Goal: Task Accomplishment & Management: Use online tool/utility

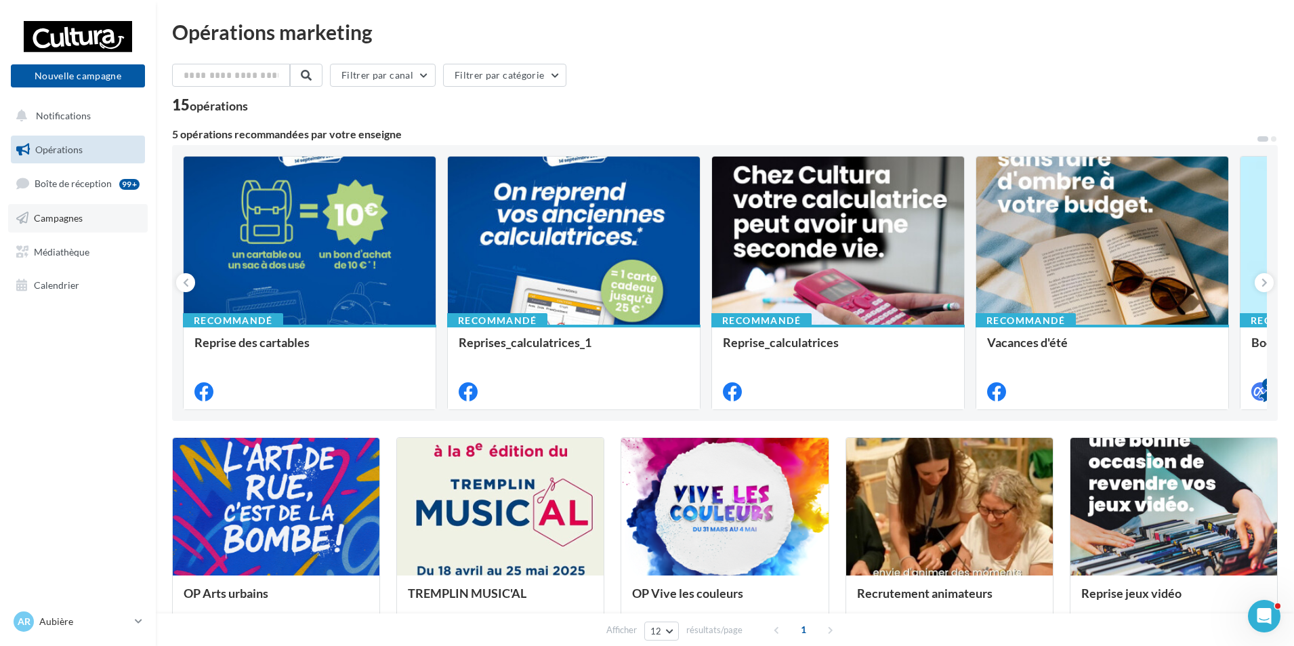
click at [54, 213] on span "Campagnes" at bounding box center [58, 218] width 49 height 12
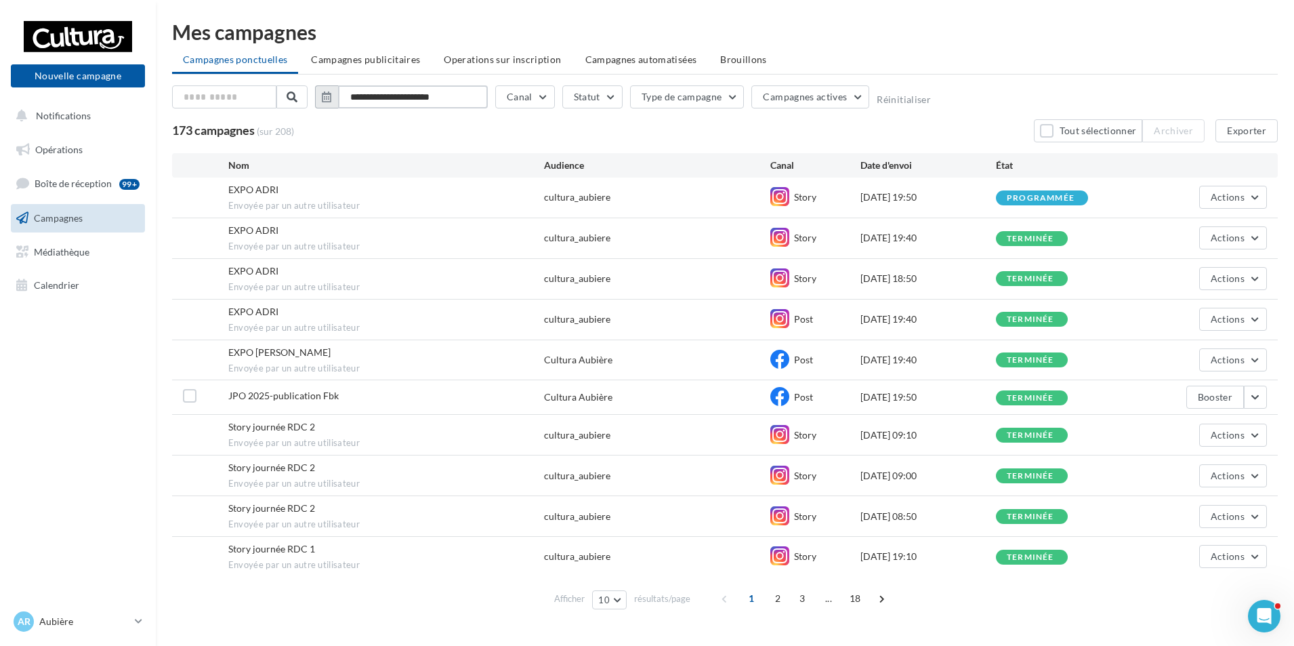
click at [369, 102] on input "**********" at bounding box center [413, 96] width 150 height 23
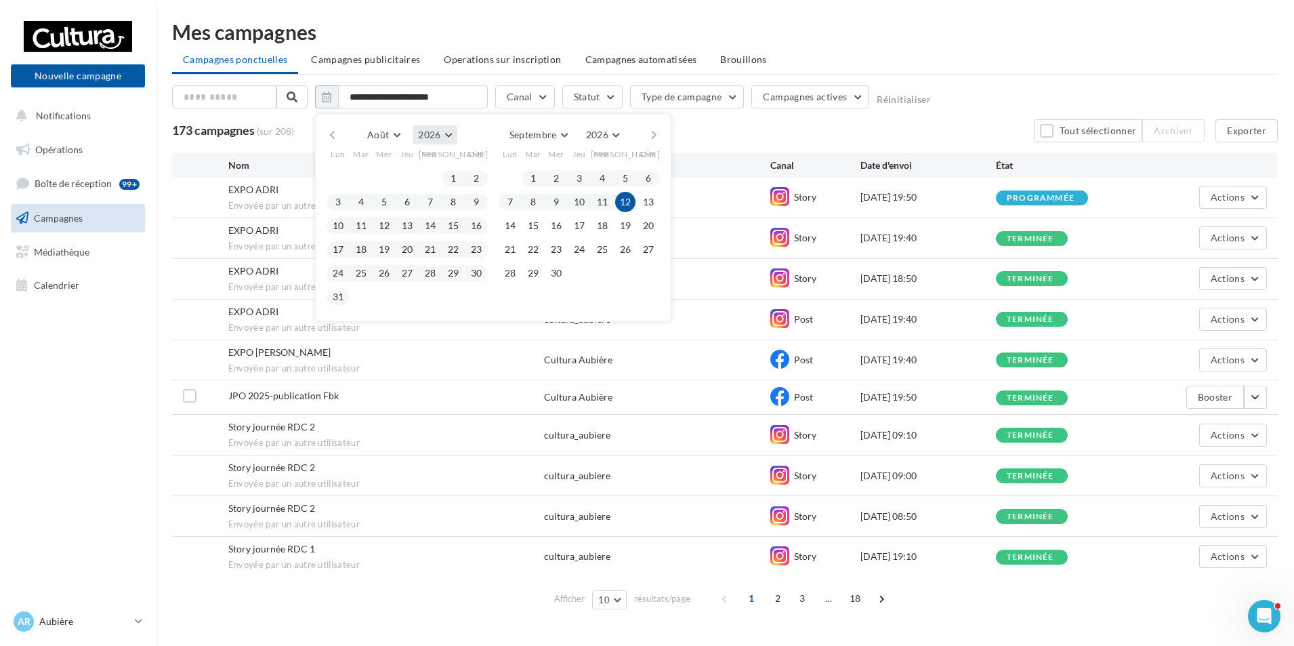
click at [448, 138] on button "2026" at bounding box center [435, 134] width 44 height 19
click at [415, 168] on button "2025" at bounding box center [409, 167] width 95 height 24
click at [427, 182] on button "1" at bounding box center [430, 178] width 20 height 20
click at [481, 275] on button "31" at bounding box center [476, 273] width 20 height 20
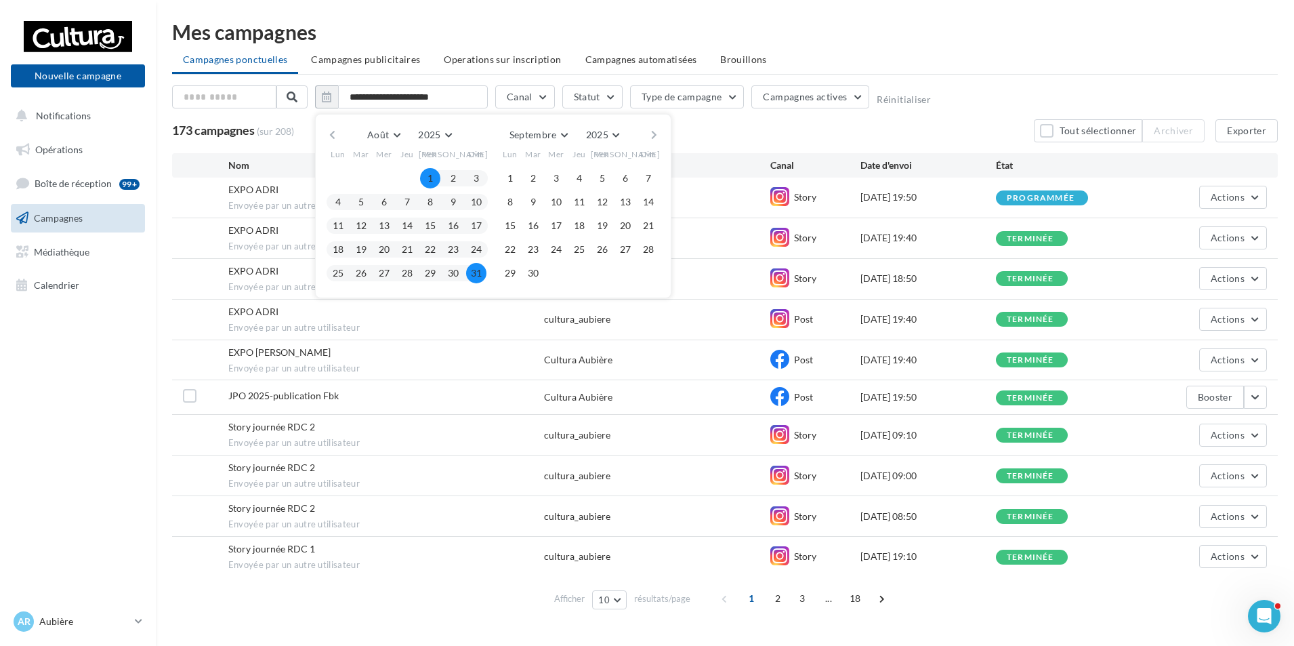
type input "**********"
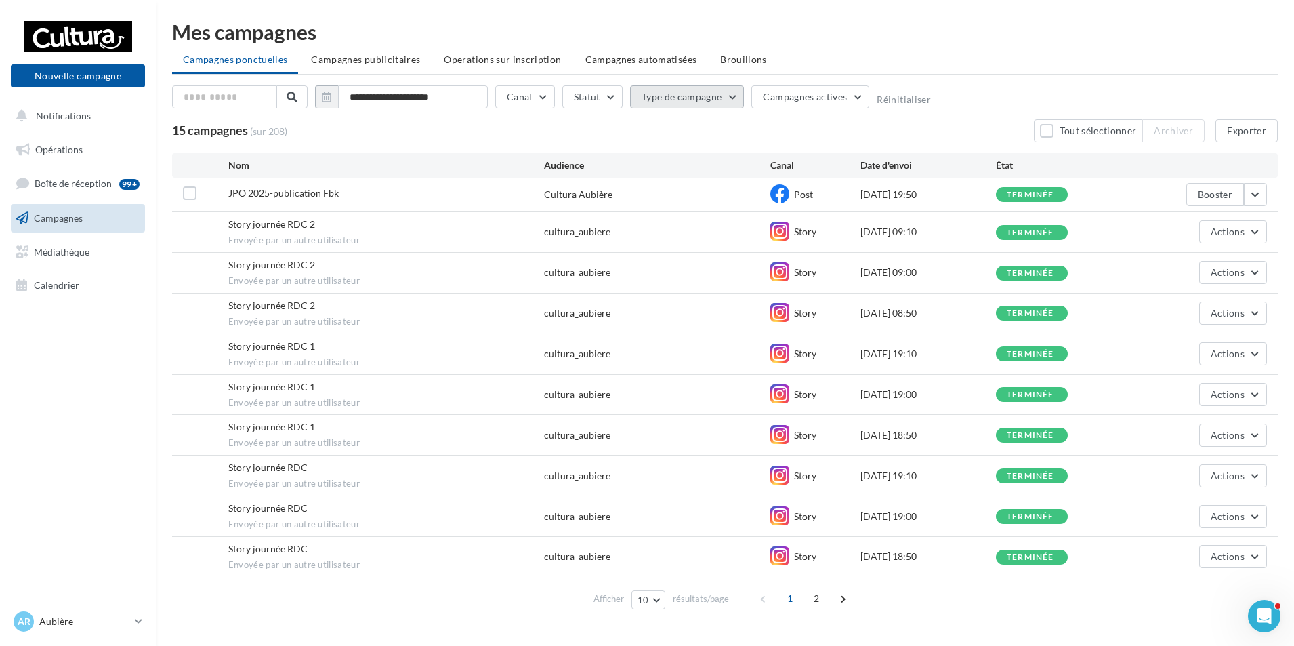
click at [733, 100] on button "Type de campagne" at bounding box center [687, 96] width 115 height 23
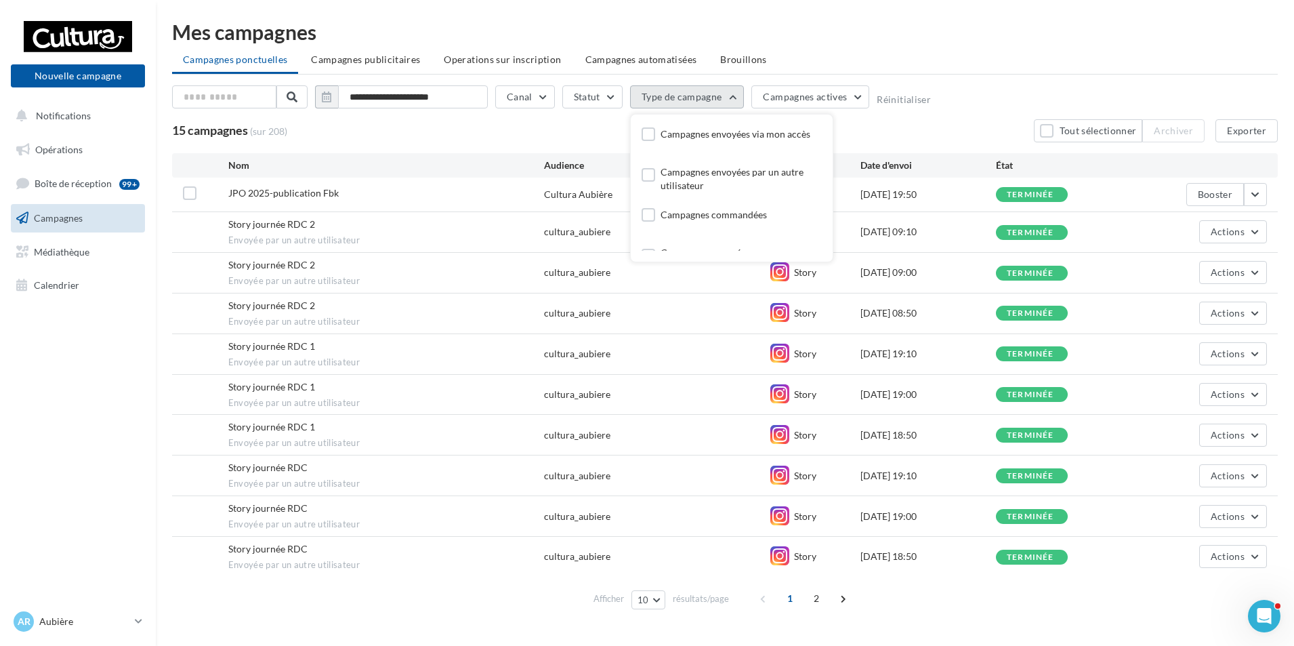
click at [733, 100] on button "Type de campagne" at bounding box center [687, 96] width 115 height 23
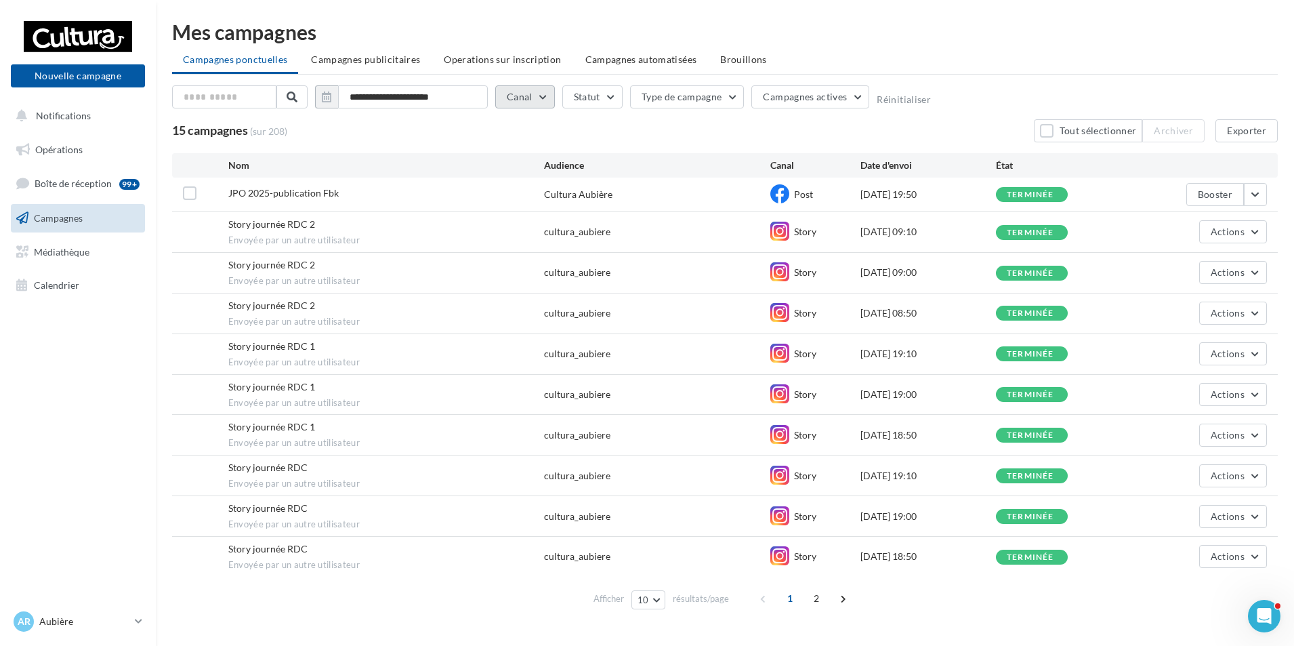
click at [542, 98] on button "Canal" at bounding box center [525, 96] width 60 height 23
click at [512, 144] on label at bounding box center [514, 145] width 14 height 14
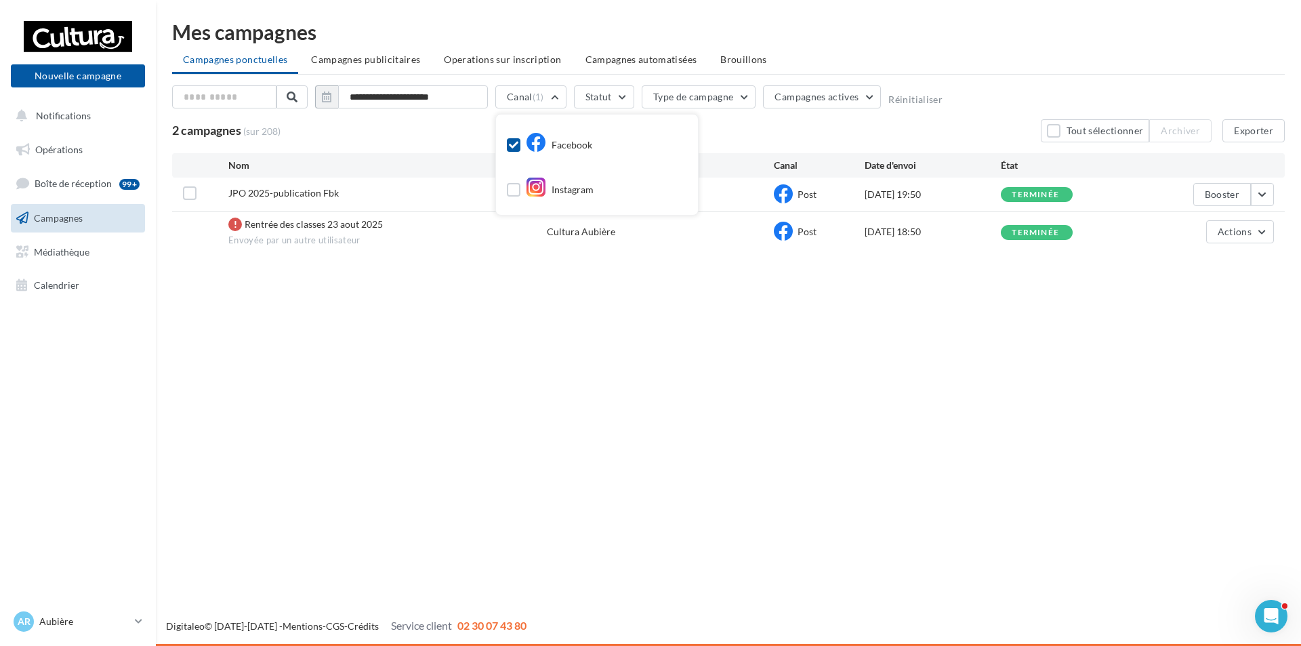
click at [783, 133] on div "2 campagnes (sur 208) Tout sélectionner Archiver Exporter" at bounding box center [728, 130] width 1113 height 23
click at [1259, 133] on button "Exporter" at bounding box center [1253, 130] width 62 height 23
click at [558, 98] on button "Canal (1)" at bounding box center [530, 96] width 71 height 23
click at [513, 140] on label at bounding box center [514, 145] width 14 height 14
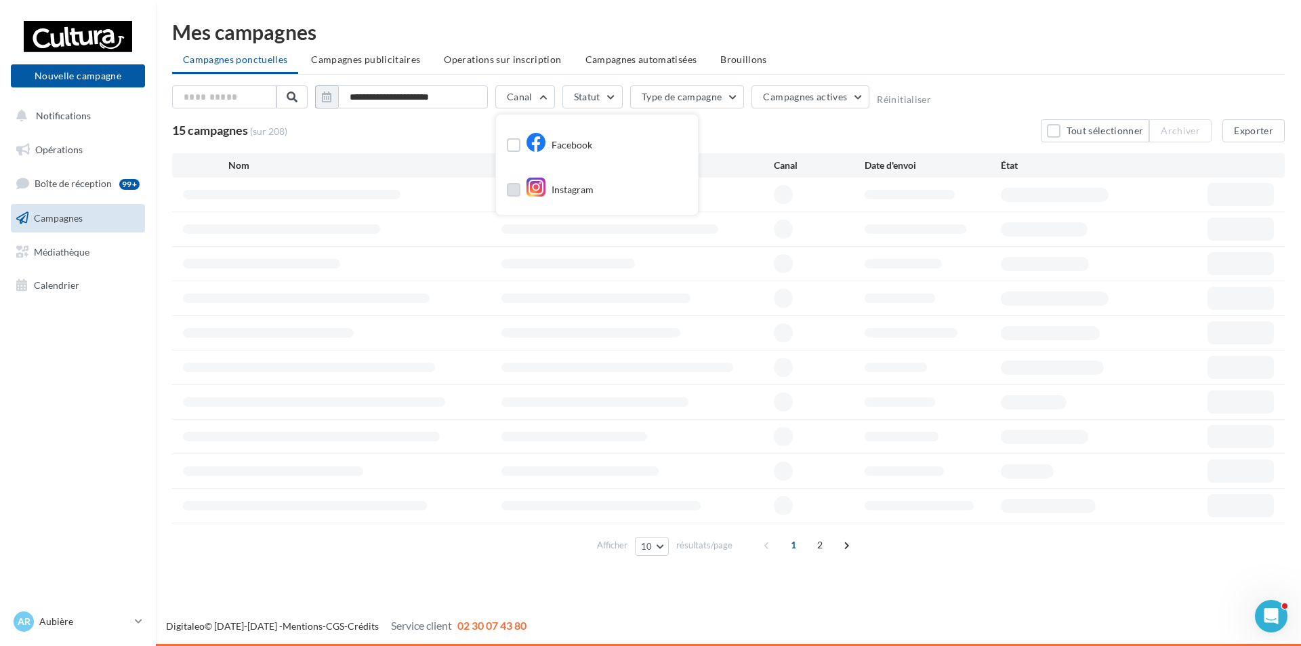
click at [512, 192] on label at bounding box center [514, 190] width 14 height 14
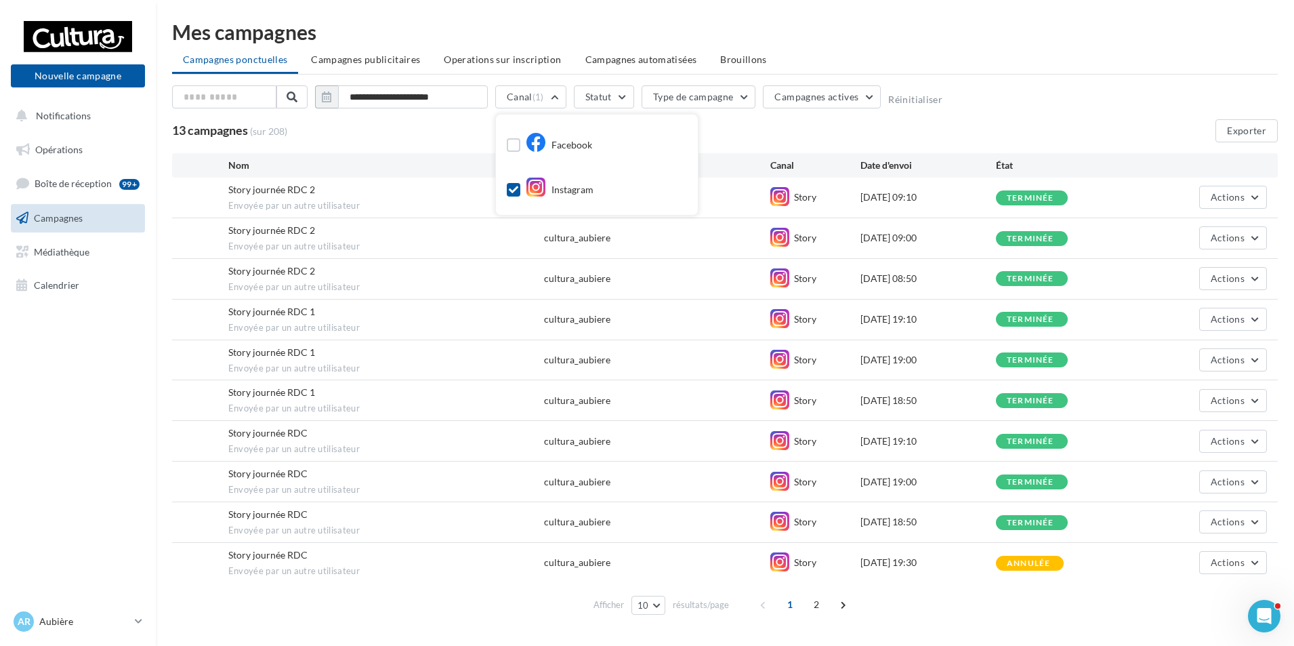
click at [733, 125] on div "13 campagnes (sur 208) Exporter" at bounding box center [725, 130] width 1106 height 23
click at [837, 606] on span at bounding box center [843, 605] width 22 height 22
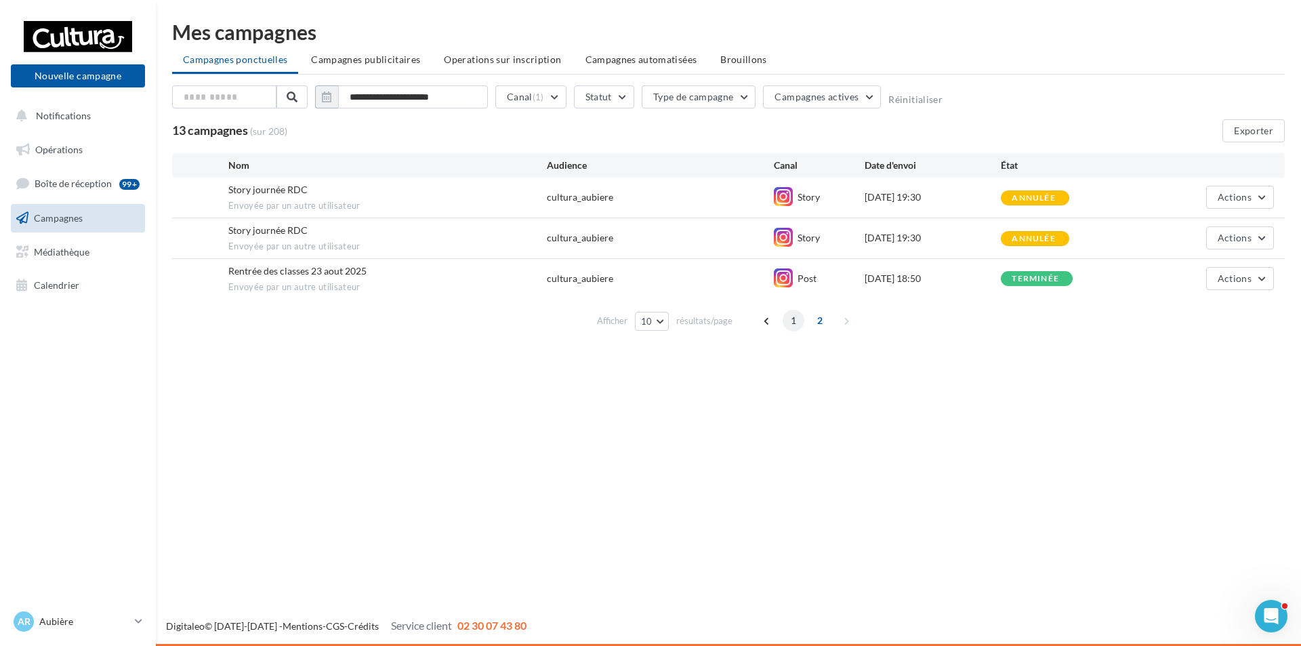
click at [794, 319] on span "1" at bounding box center [794, 321] width 22 height 22
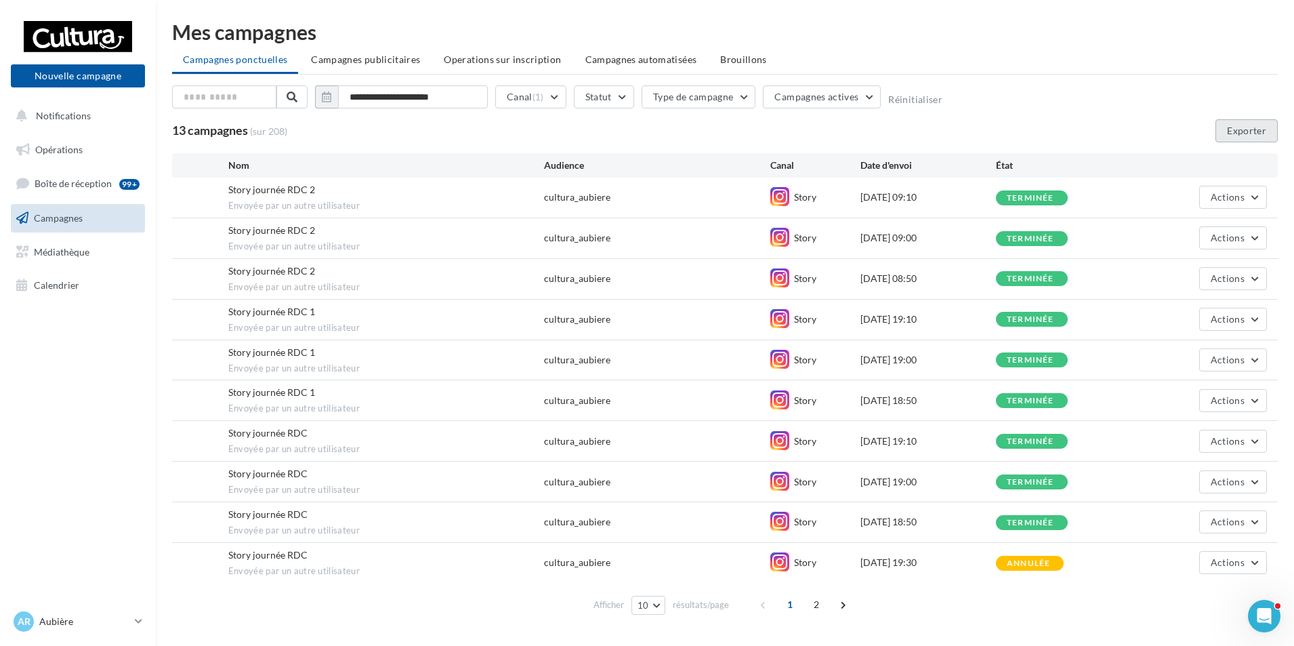
click at [1237, 133] on button "Exporter" at bounding box center [1247, 130] width 62 height 23
click at [136, 619] on icon at bounding box center [138, 621] width 7 height 12
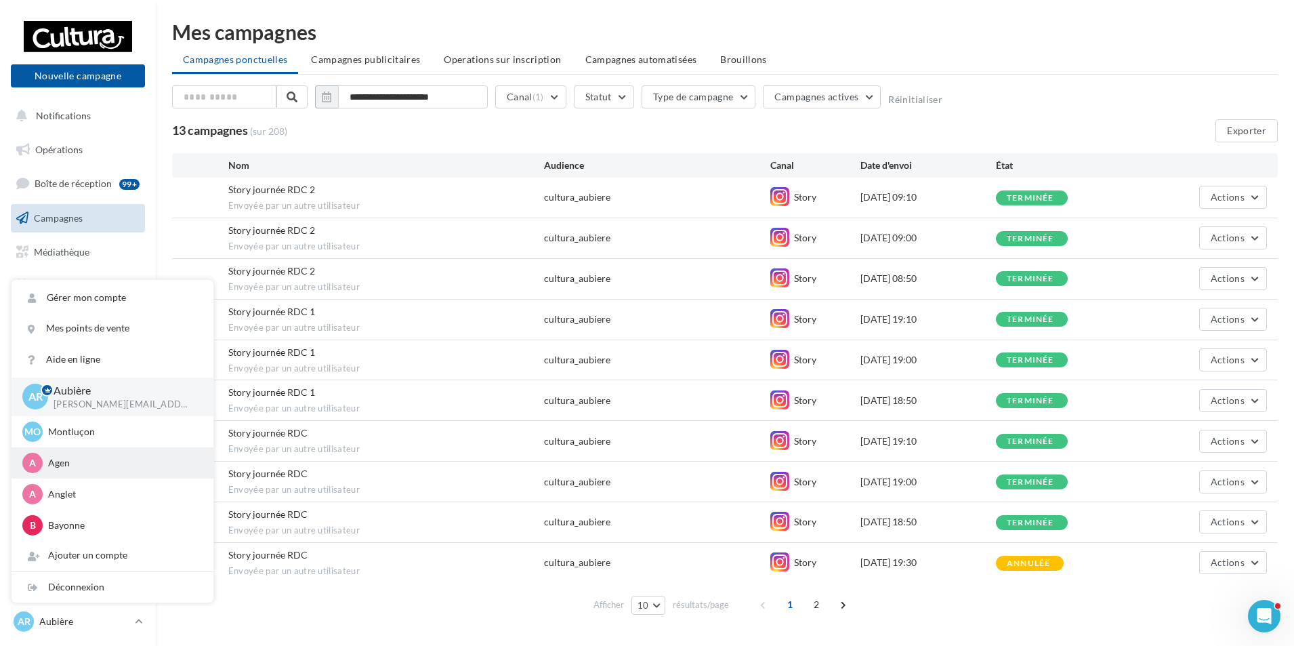
click at [62, 462] on p "Agen" at bounding box center [122, 463] width 149 height 14
